Goal: Task Accomplishment & Management: Complete application form

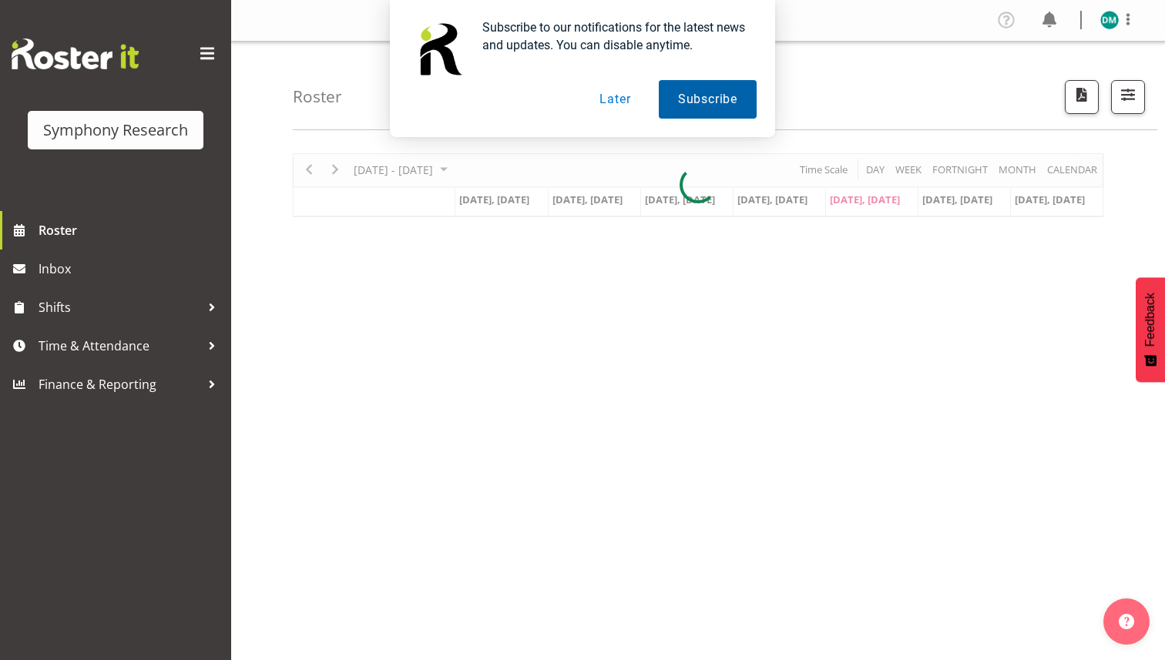
click at [697, 100] on button "Subscribe" at bounding box center [708, 99] width 98 height 39
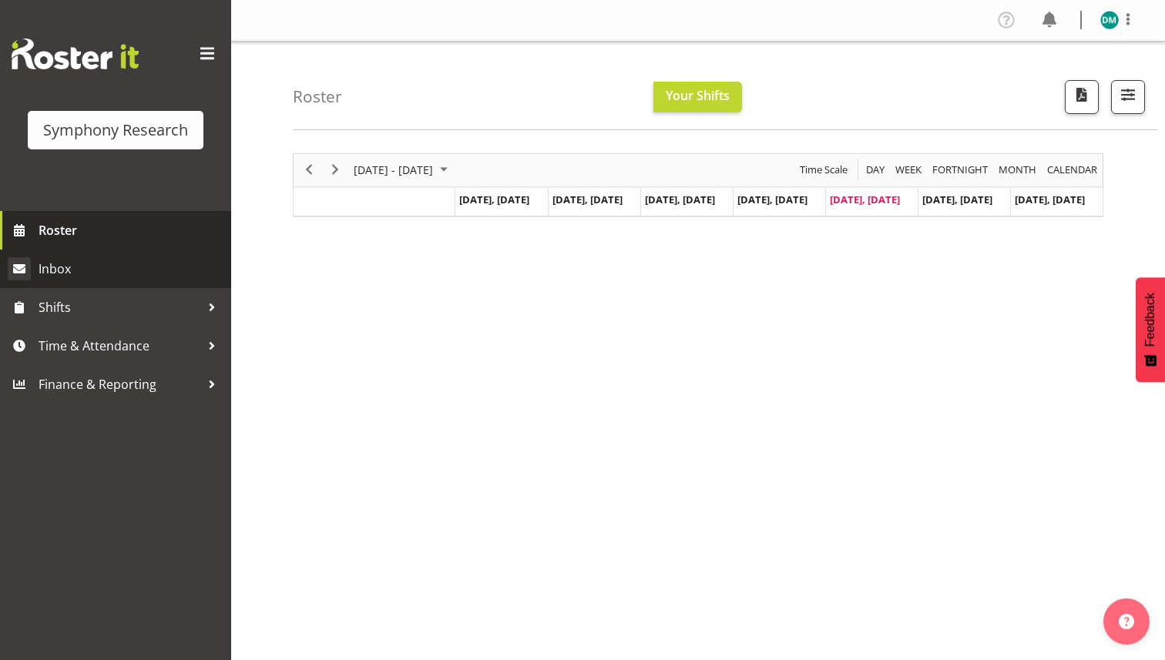
click at [82, 285] on link "Inbox" at bounding box center [115, 269] width 231 height 39
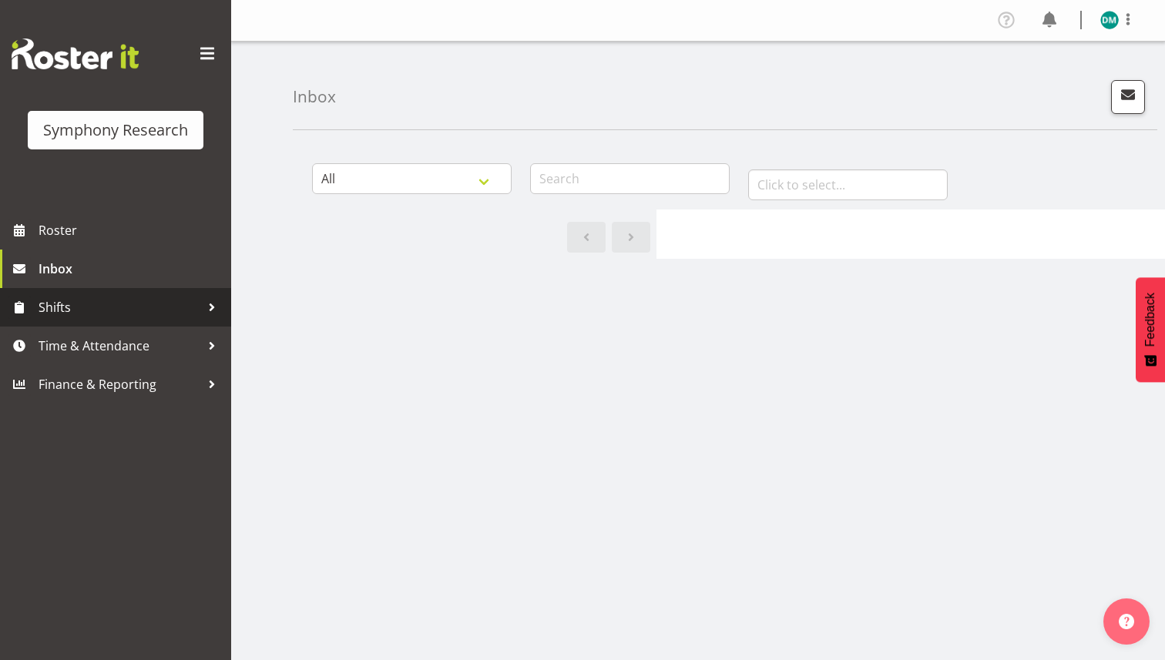
click at [139, 306] on span "Shifts" at bounding box center [120, 307] width 162 height 23
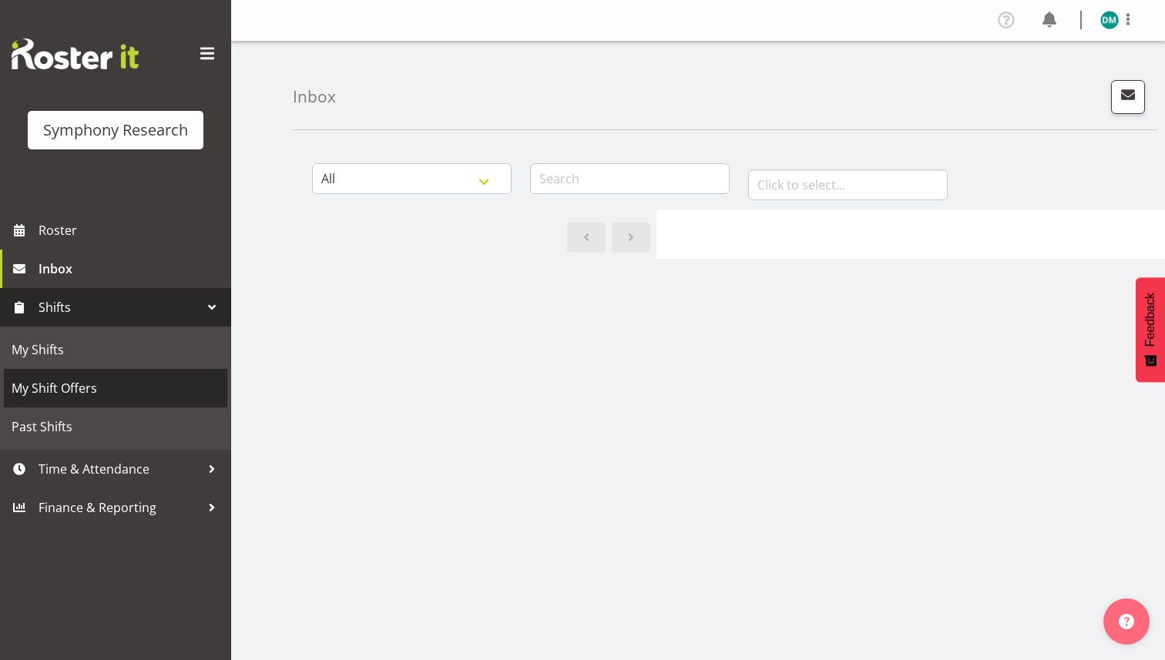
scroll to position [35, 0]
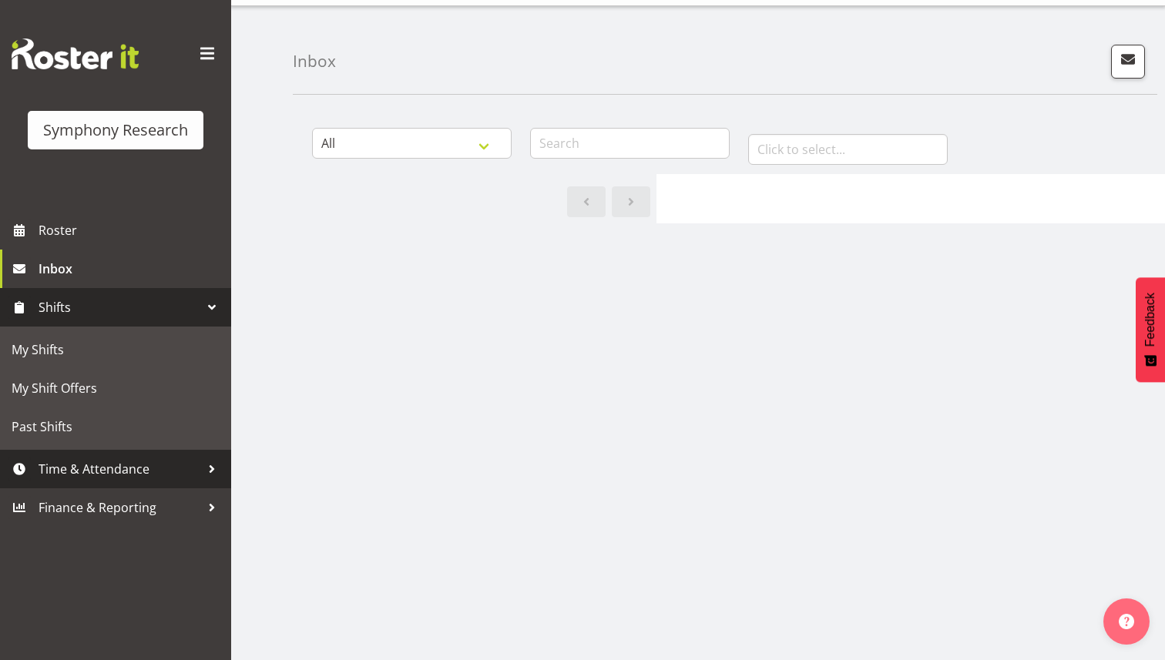
click at [125, 469] on span "Time & Attendance" at bounding box center [120, 469] width 162 height 23
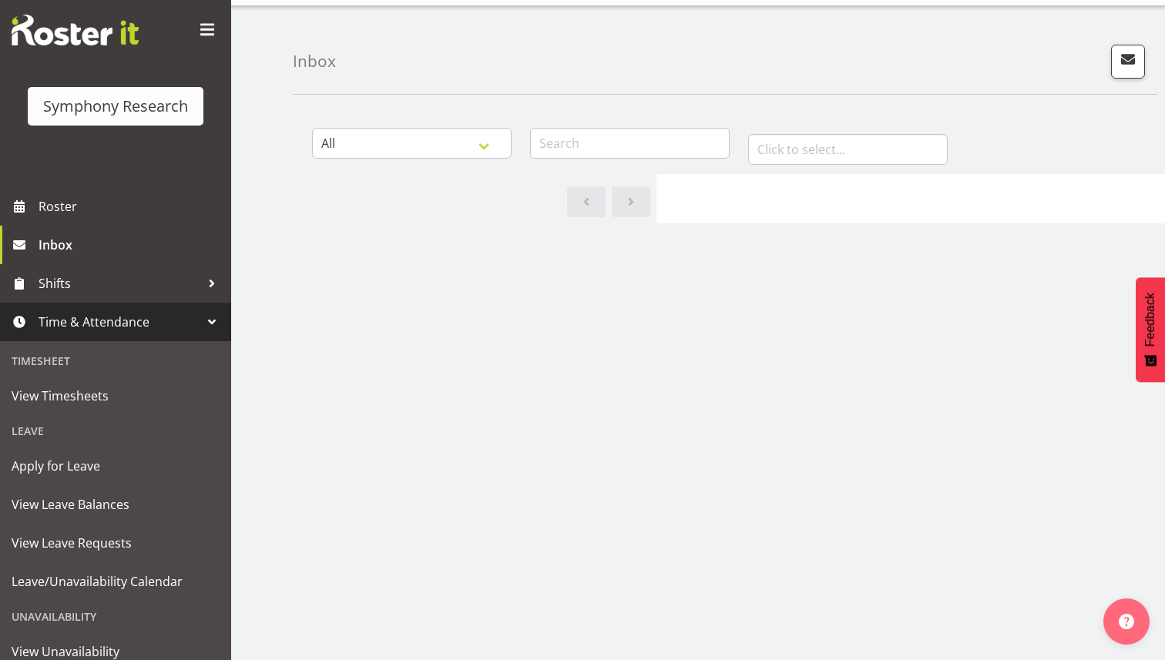
scroll to position [27, 0]
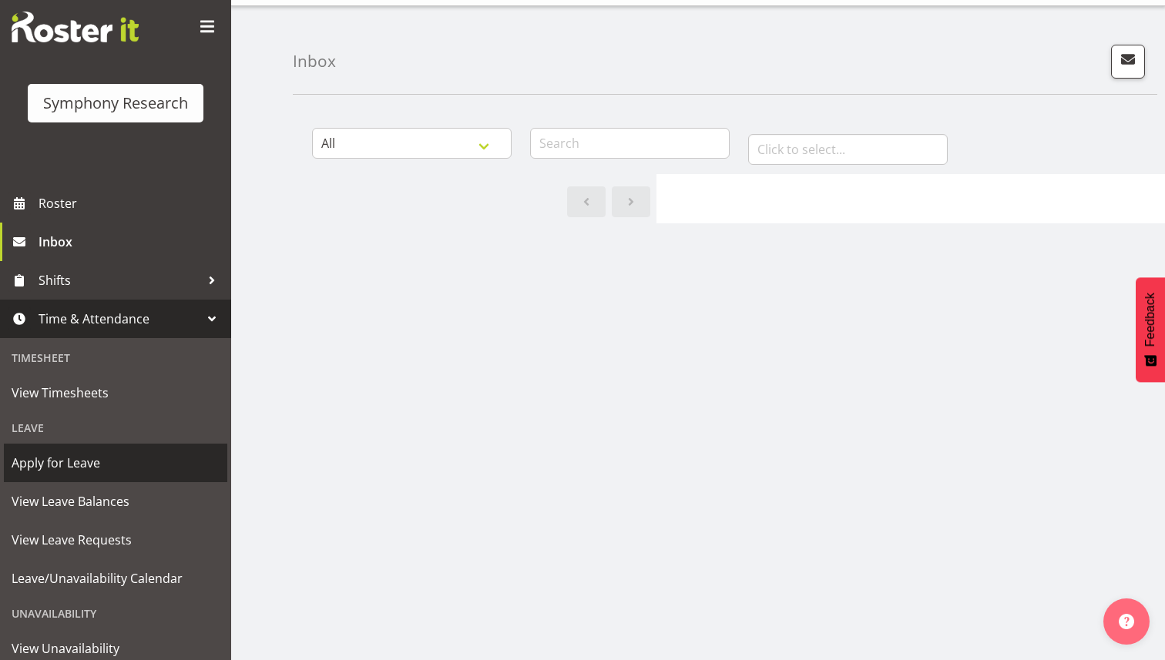
click at [121, 452] on span "Apply for Leave" at bounding box center [116, 463] width 208 height 23
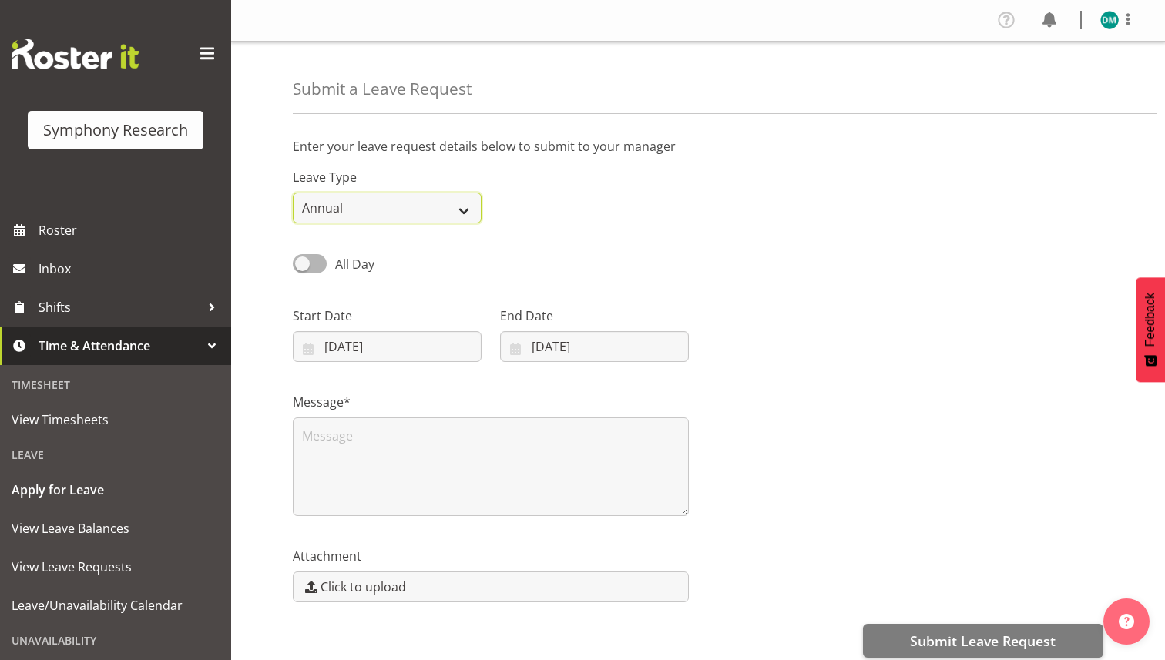
click at [385, 210] on select "Annual Sick Leave Without Pay Bereavement Domestic Violence Parental Jury Servi…" at bounding box center [387, 208] width 189 height 31
click at [293, 193] on select "Annual Sick Leave Without Pay Bereavement Domestic Violence Parental Jury Servi…" at bounding box center [387, 208] width 189 height 31
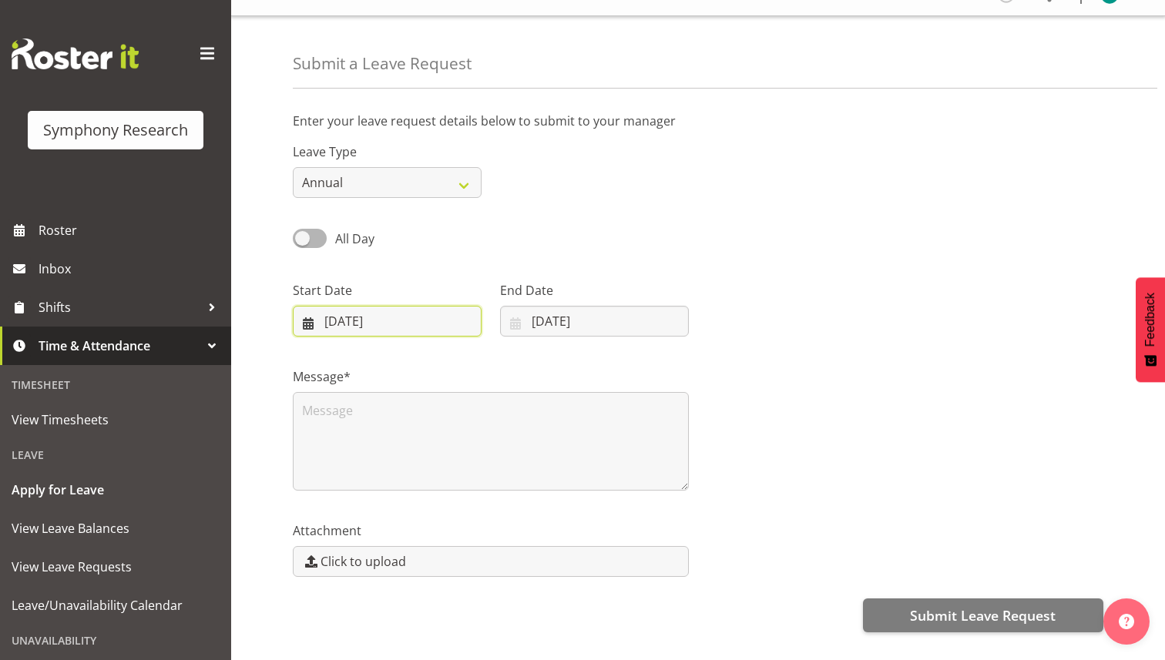
click at [388, 323] on input "19/09/2025" at bounding box center [387, 321] width 189 height 31
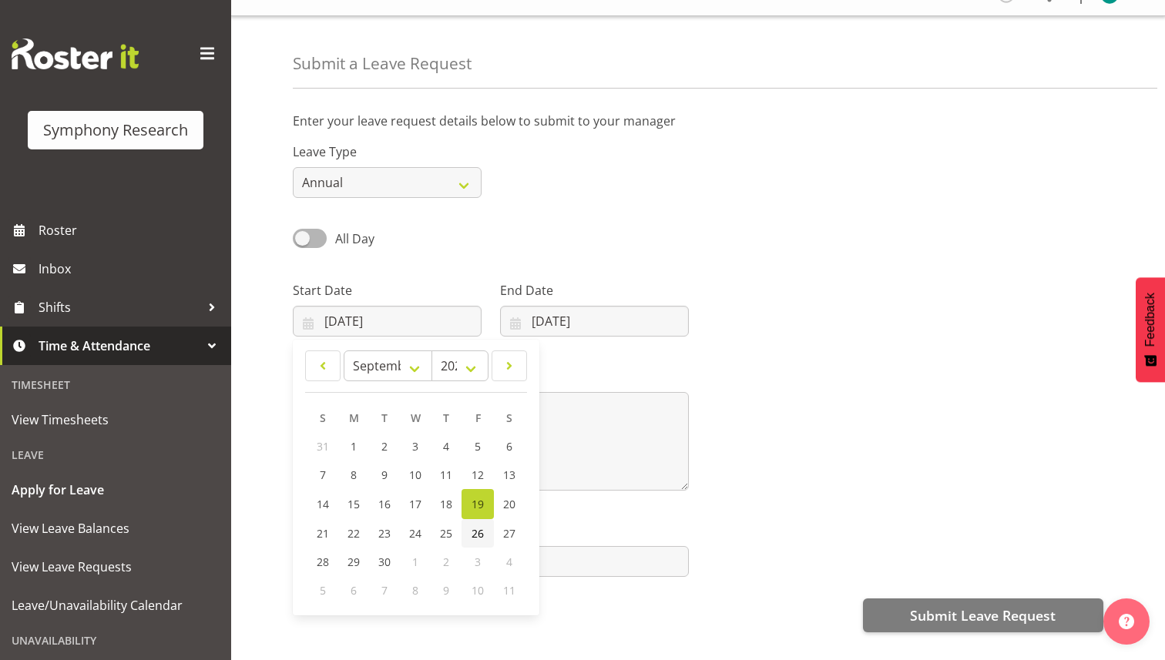
click at [475, 533] on span "26" at bounding box center [478, 533] width 12 height 15
type input "26/09/2025"
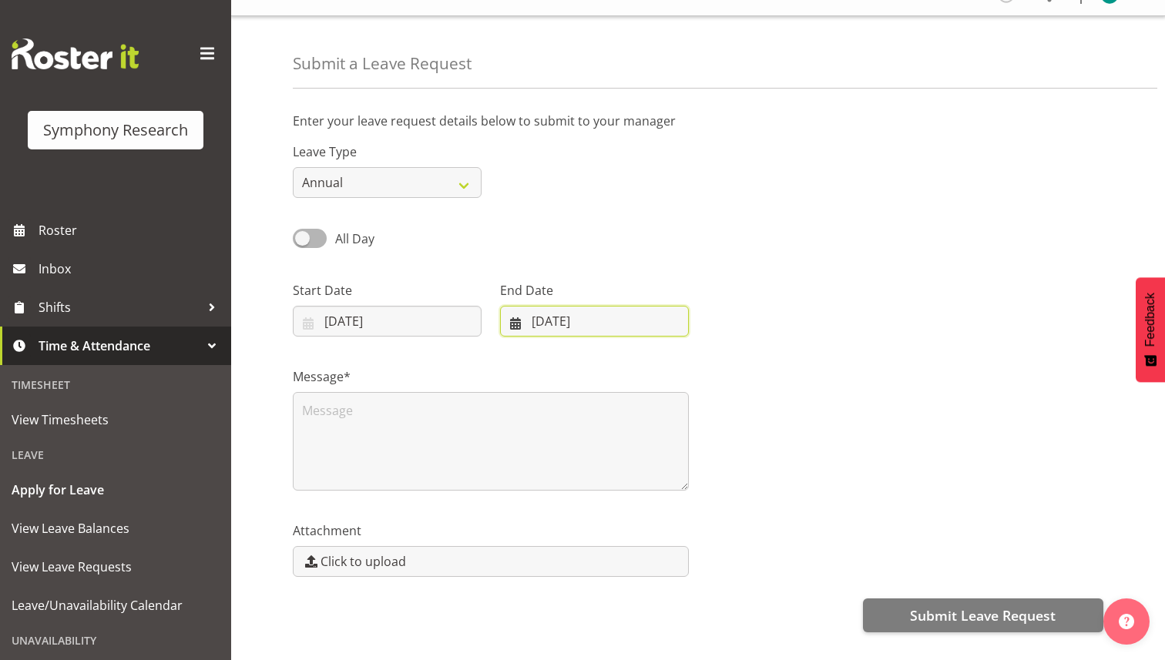
click at [606, 320] on input "19/09/2025" at bounding box center [594, 321] width 189 height 31
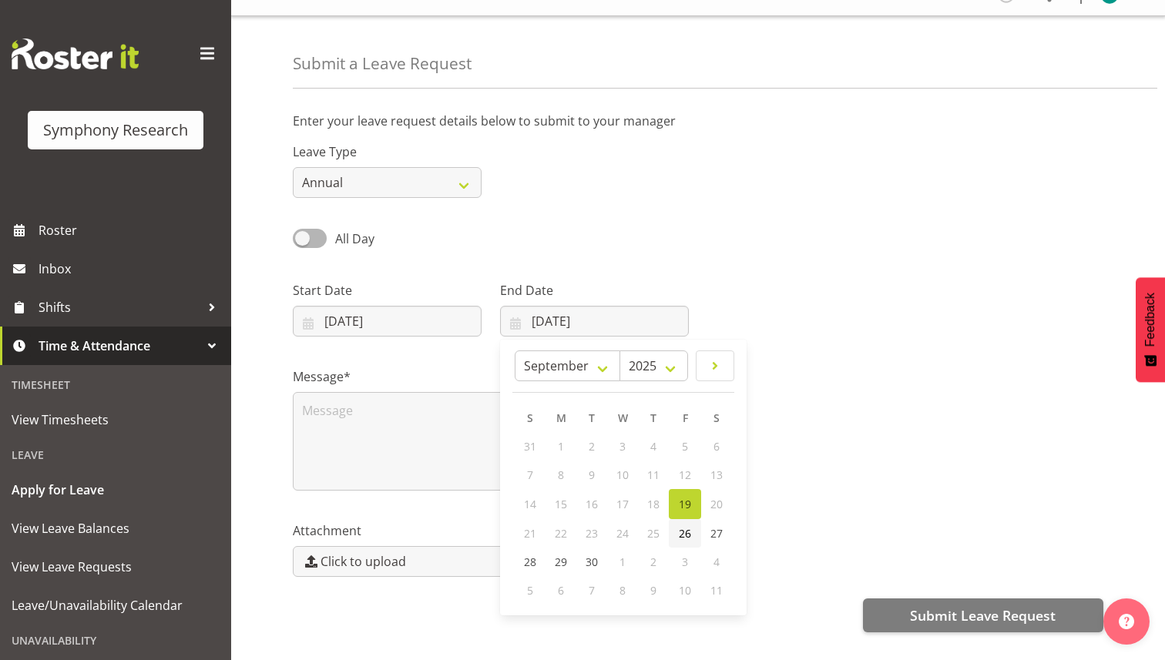
click at [684, 534] on span "26" at bounding box center [685, 533] width 12 height 15
type input "26/09/2025"
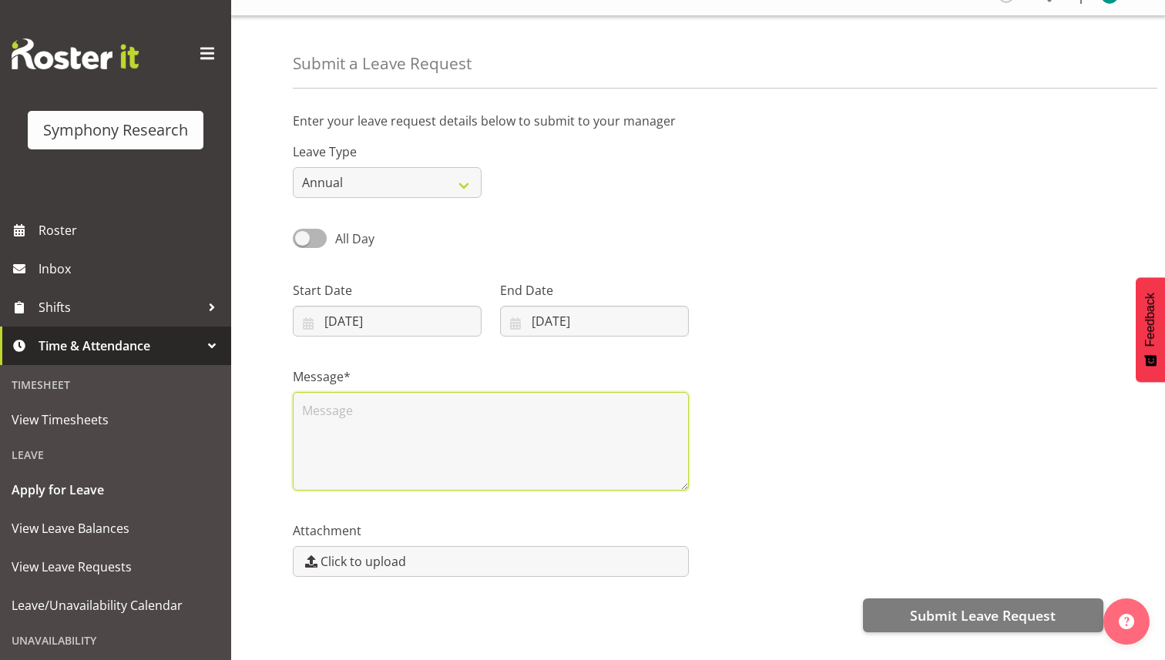
click at [438, 431] on textarea at bounding box center [491, 441] width 396 height 99
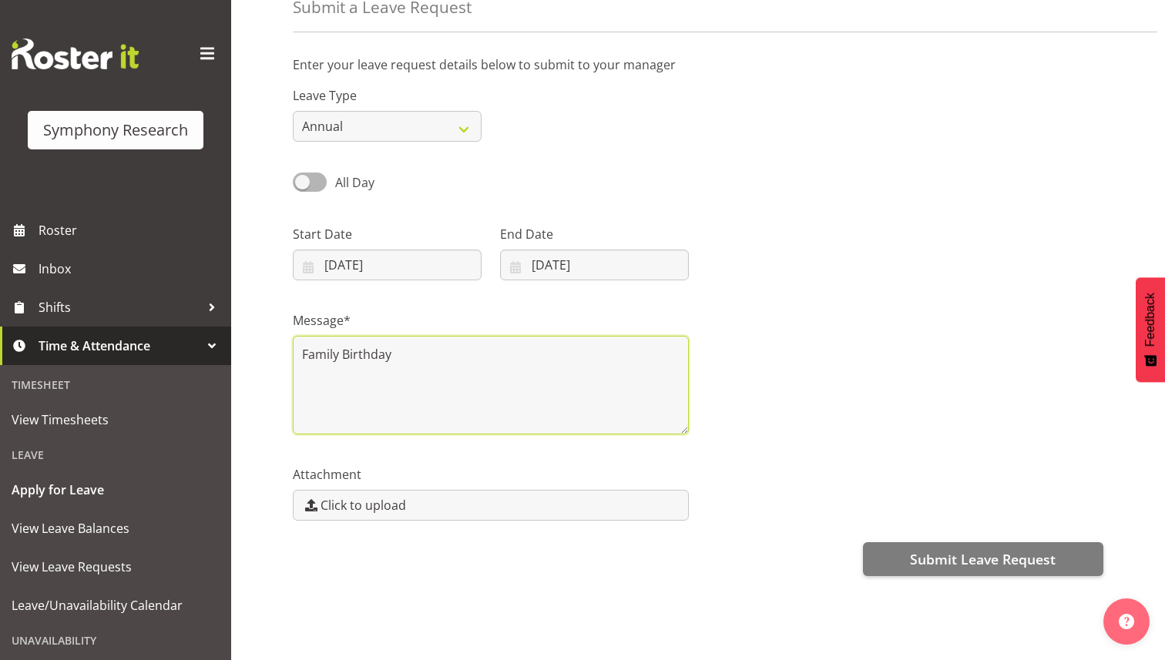
click at [309, 357] on textarea "Family Birthday" at bounding box center [491, 385] width 396 height 99
click at [303, 355] on textarea "Family Birthday" at bounding box center [491, 385] width 396 height 99
click at [442, 357] on textarea "I have a Family Birthday" at bounding box center [491, 385] width 396 height 99
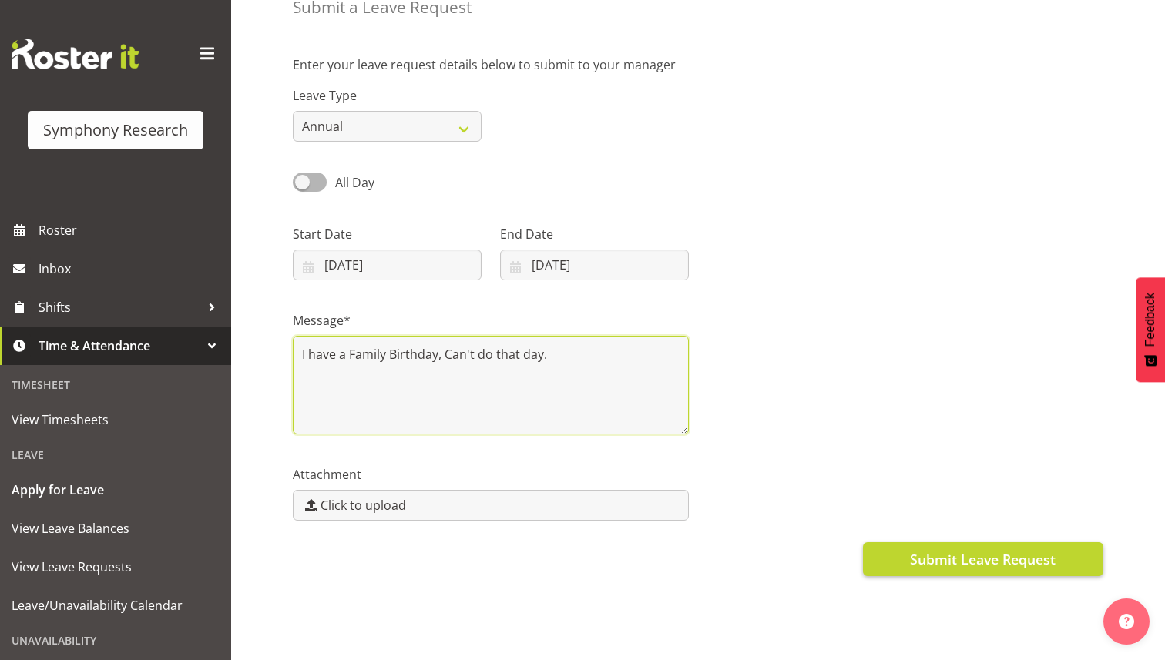
type textarea "I have a Family Birthday, Can't do that day."
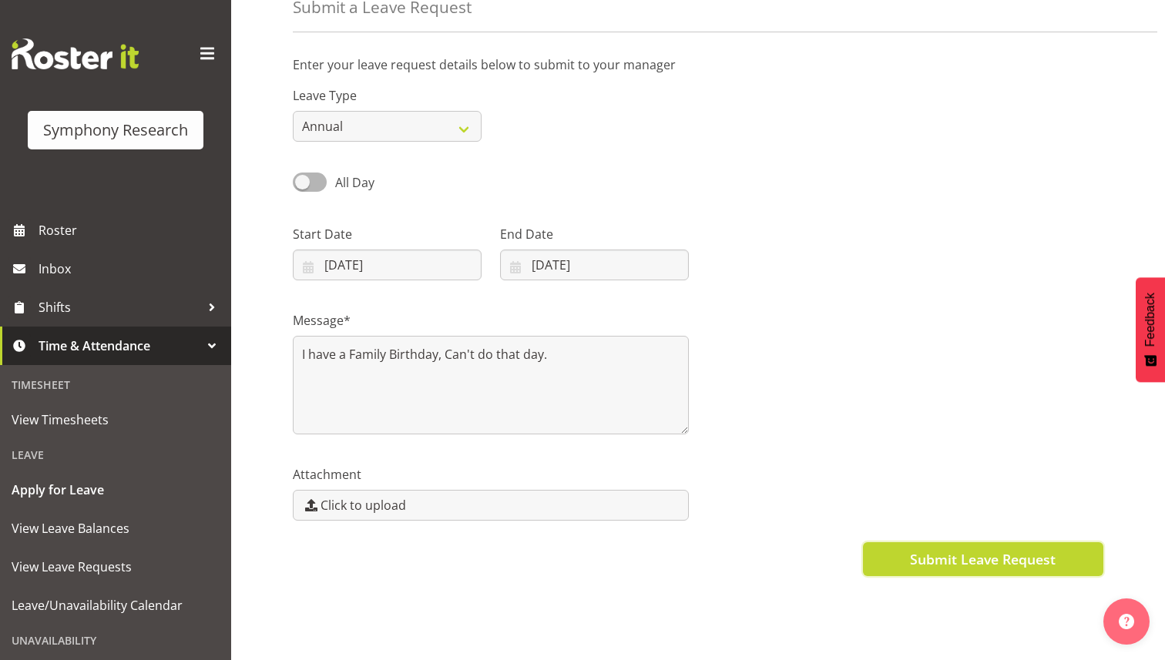
click at [939, 566] on span "Submit Leave Request" at bounding box center [983, 559] width 146 height 20
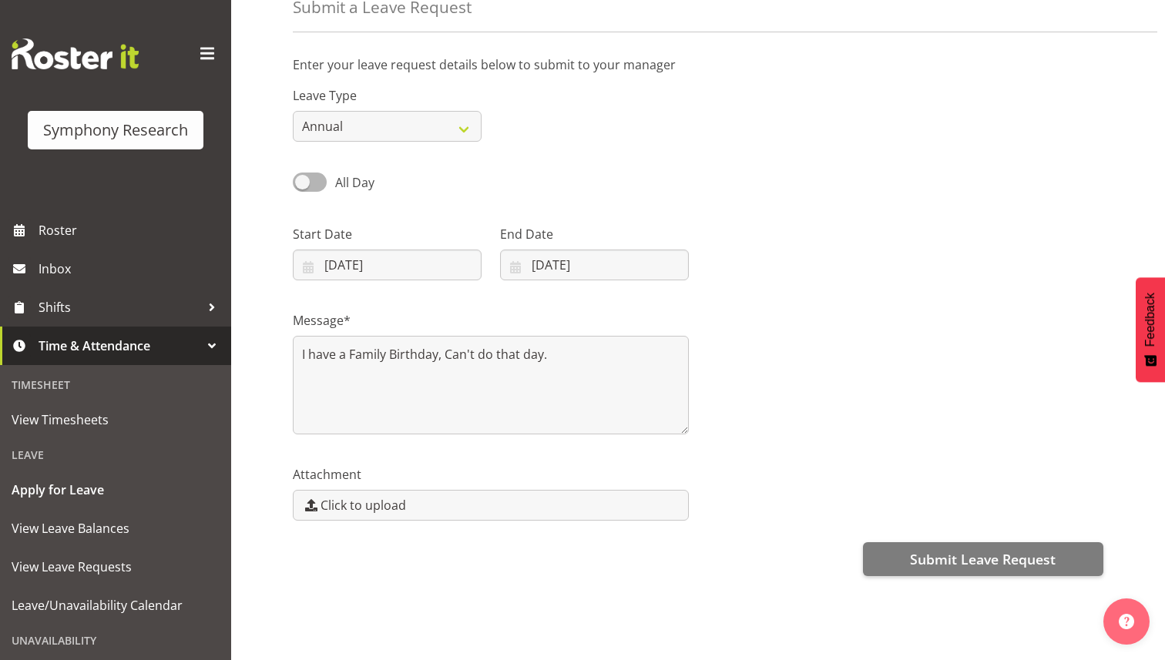
click at [941, 566] on div "Submit Leave Request" at bounding box center [698, 557] width 811 height 37
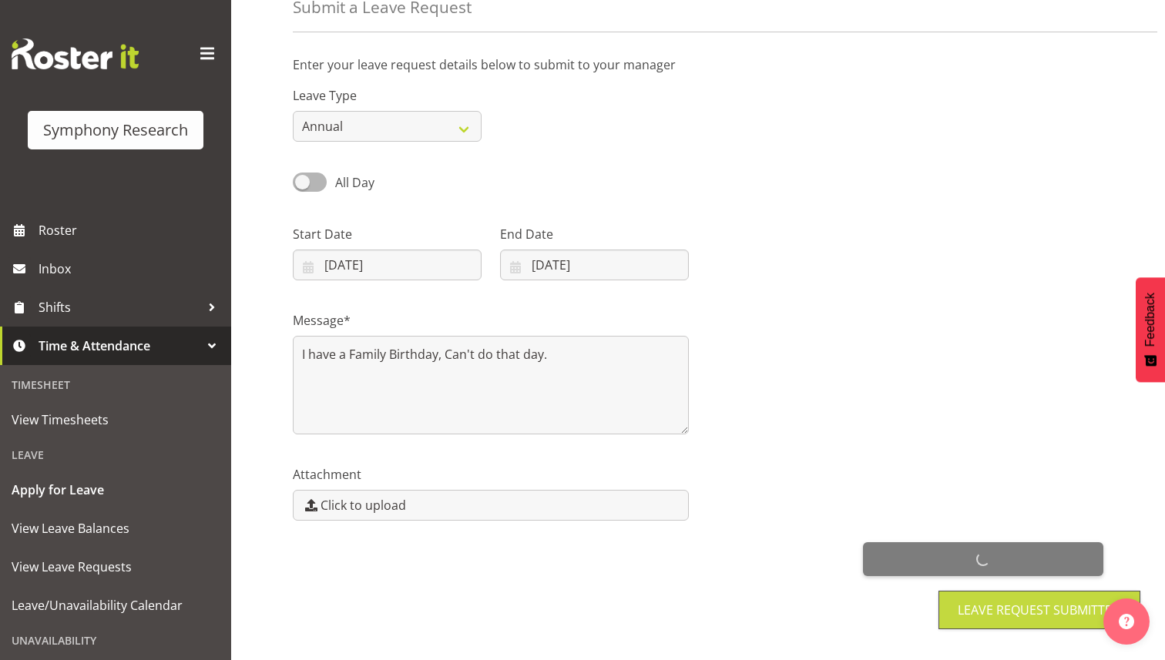
scroll to position [0, 0]
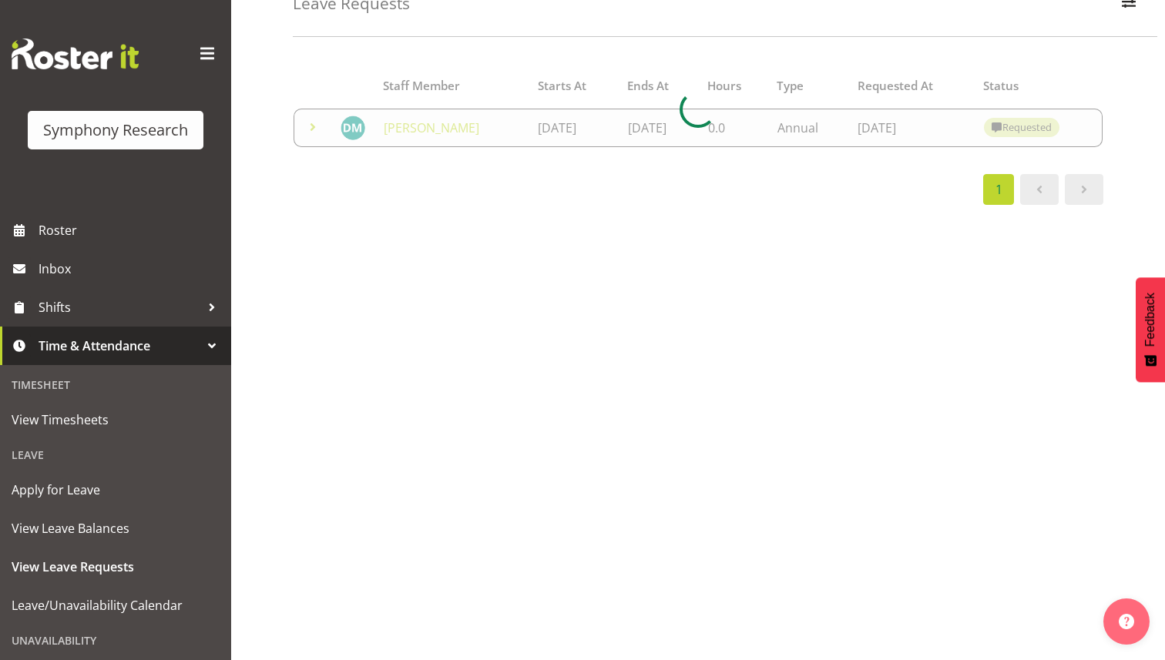
scroll to position [97, 0]
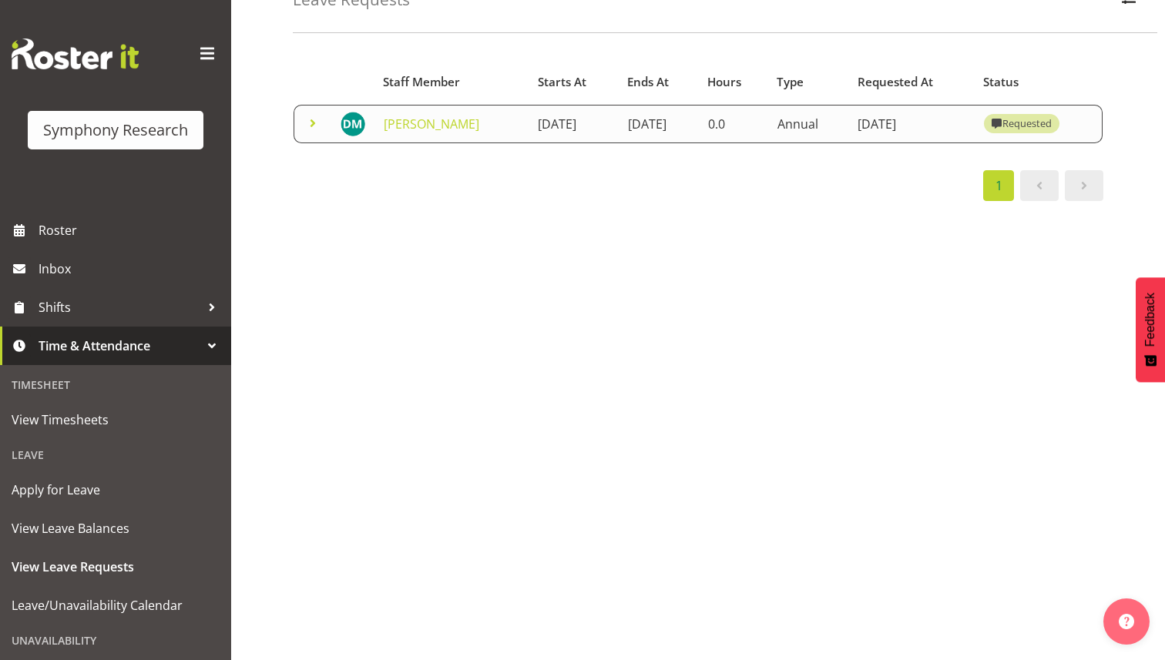
click at [653, 143] on td "26th September 2025" at bounding box center [659, 124] width 80 height 39
click at [569, 143] on td "26th September 2025" at bounding box center [573, 124] width 89 height 39
click at [313, 133] on span at bounding box center [313, 123] width 18 height 18
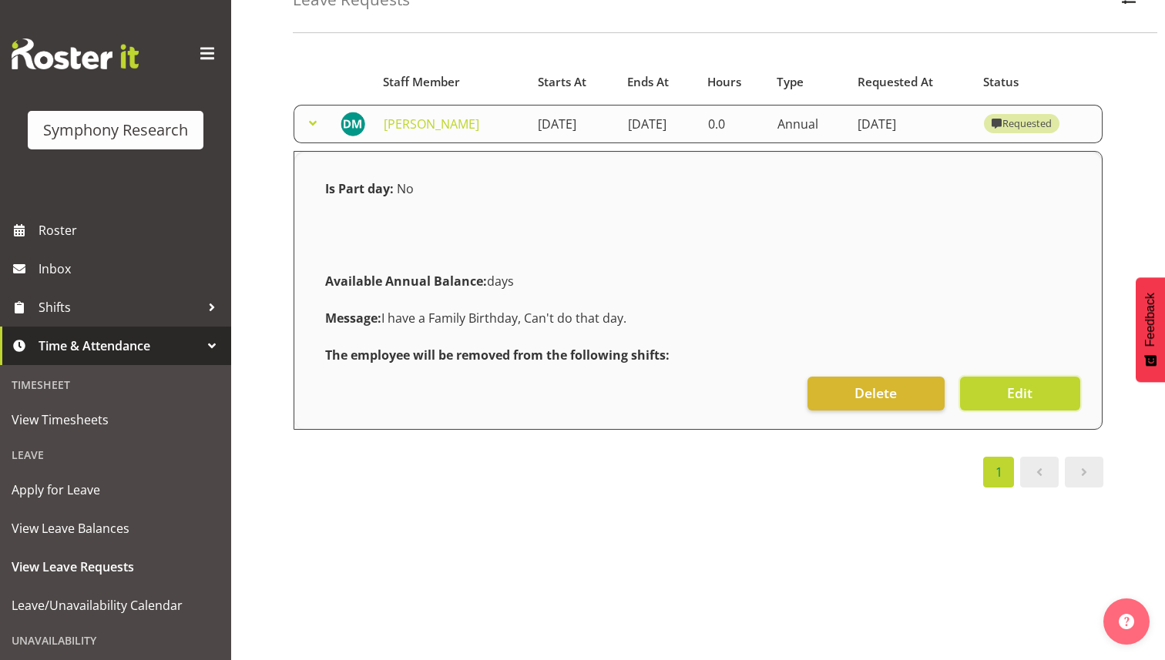
click at [1012, 403] on span "Edit" at bounding box center [1019, 393] width 25 height 20
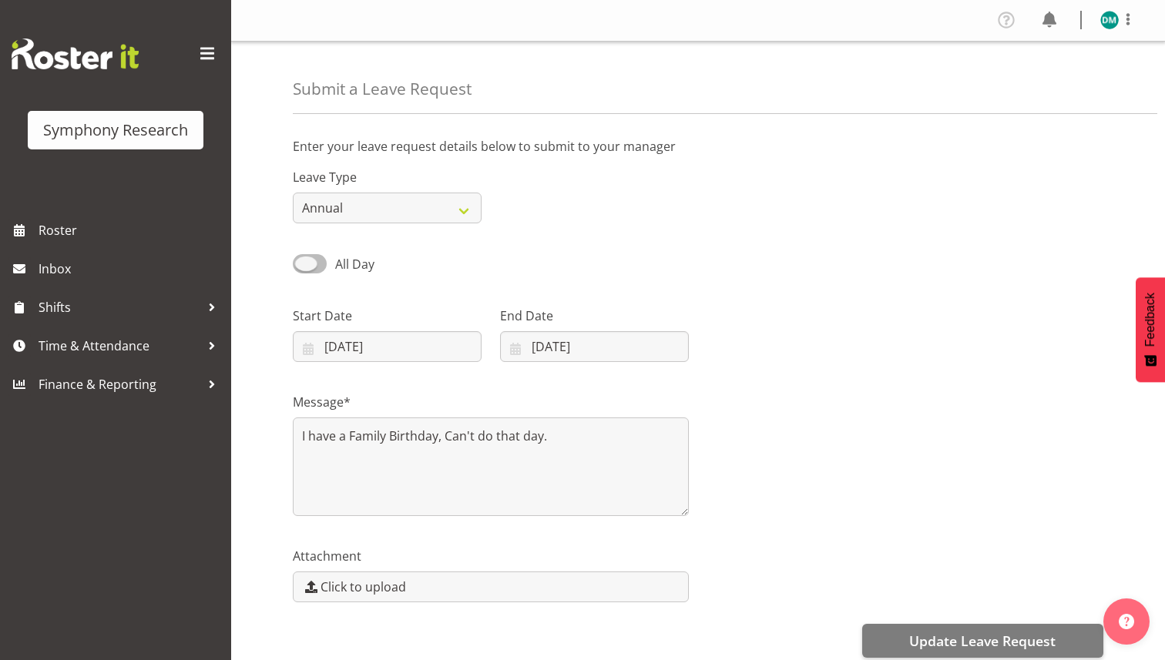
click at [304, 257] on span at bounding box center [310, 263] width 34 height 19
click at [303, 259] on input "All Day" at bounding box center [298, 264] width 10 height 10
checkbox input "true"
type input "[DATE]"
click at [318, 256] on span at bounding box center [310, 263] width 34 height 19
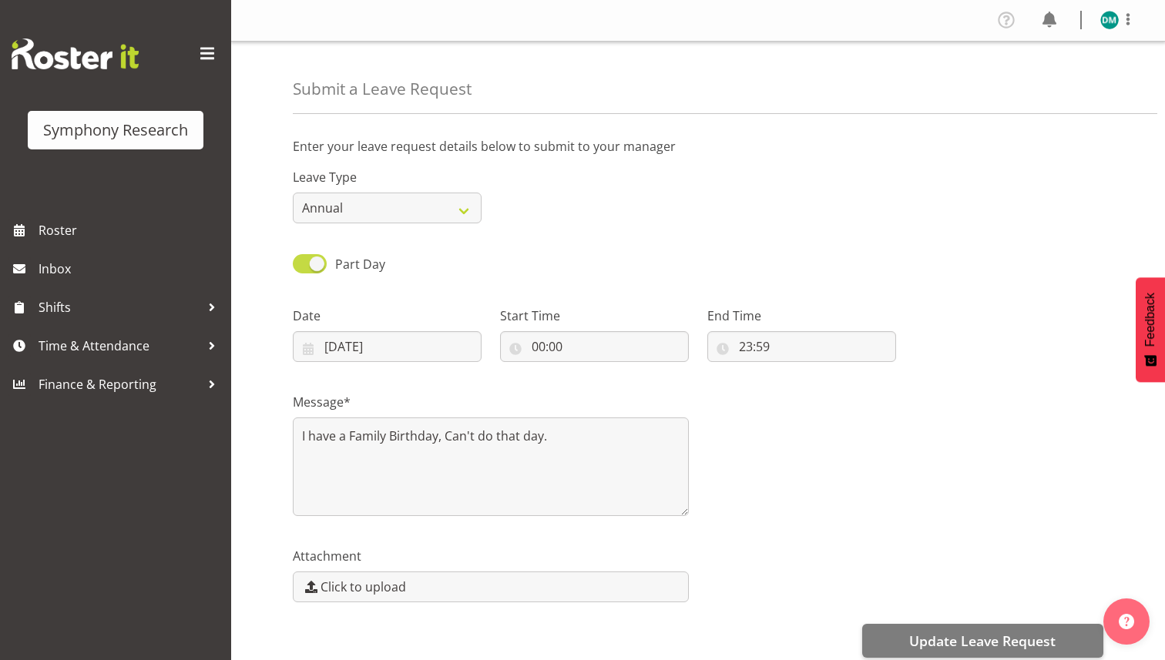
click at [303, 259] on input "Part Day" at bounding box center [298, 264] width 10 height 10
checkbox input "false"
type input "[DATE]"
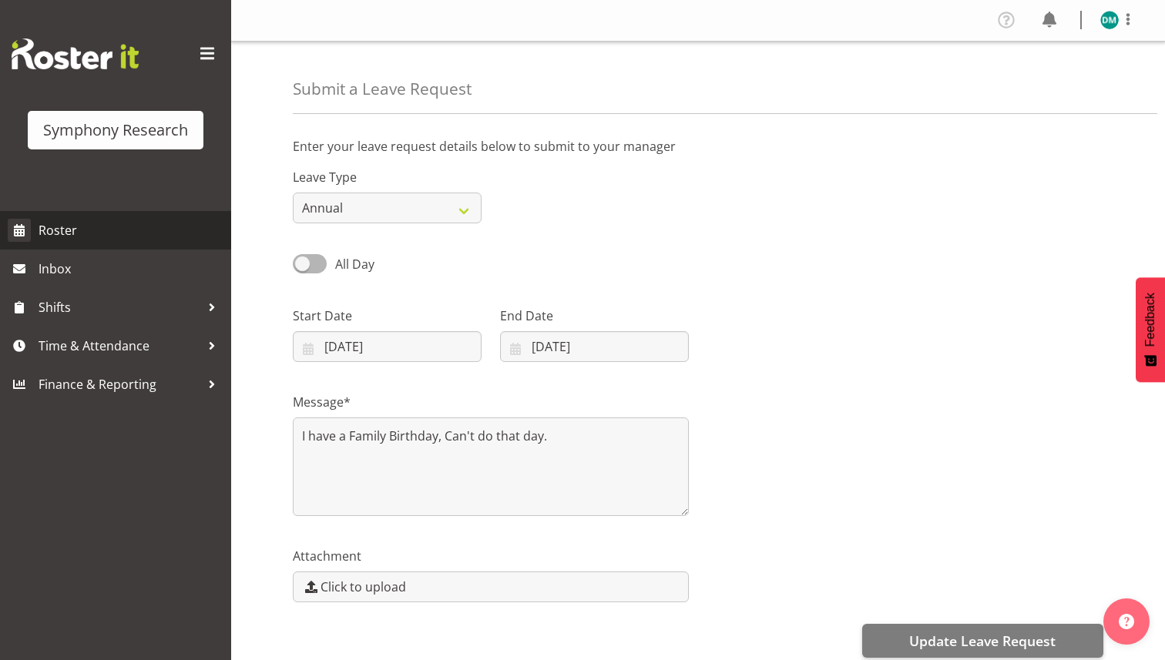
click at [119, 214] on link "Roster" at bounding box center [115, 230] width 231 height 39
